Goal: Check status

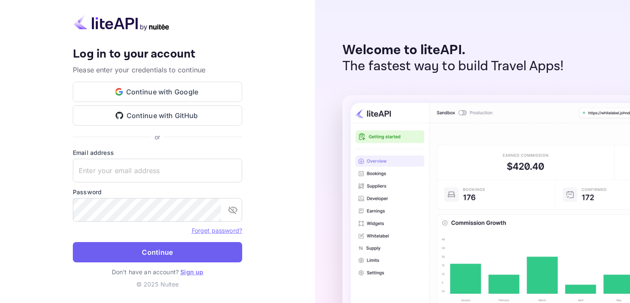
type input "[EMAIL_ADDRESS][DOMAIN_NAME]"
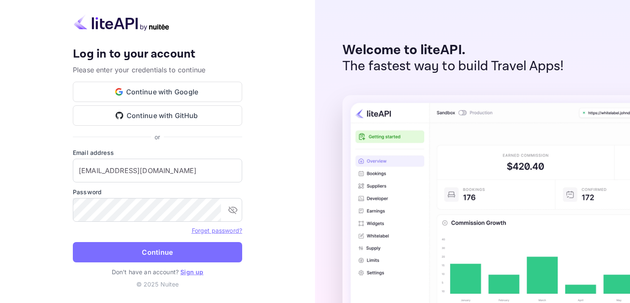
click at [212, 255] on button "Continue" at bounding box center [157, 252] width 169 height 20
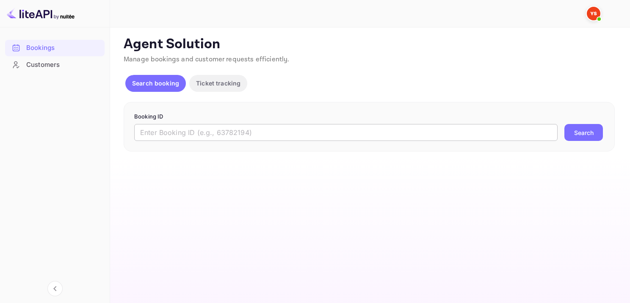
click at [264, 134] on input "text" at bounding box center [346, 132] width 424 height 17
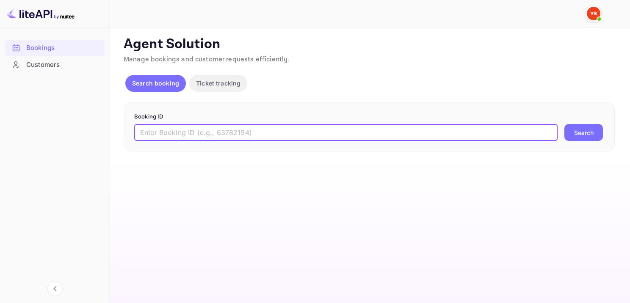
paste input "9947331"
type input "9947331"
click at [594, 134] on button "Search" at bounding box center [584, 132] width 39 height 17
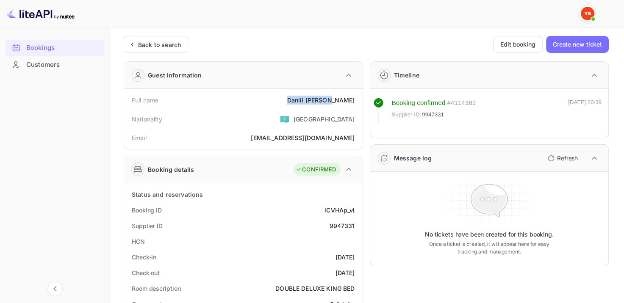
drag, startPoint x: 309, startPoint y: 100, endPoint x: 358, endPoint y: 95, distance: 49.4
click at [358, 95] on div "Full name [PERSON_NAME]" at bounding box center [244, 100] width 232 height 16
copy div "[PERSON_NAME]"
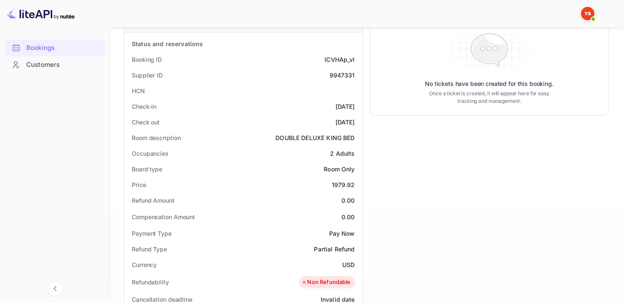
scroll to position [169, 0]
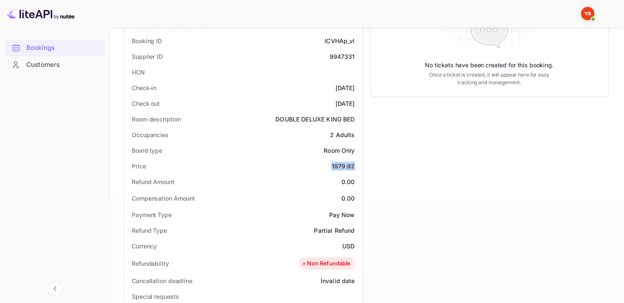
drag, startPoint x: 327, startPoint y: 166, endPoint x: 356, endPoint y: 165, distance: 28.4
click at [356, 165] on div "Price 1979.92" at bounding box center [244, 166] width 232 height 16
copy div "1979.92"
